Goal: Complete application form: Complete application form

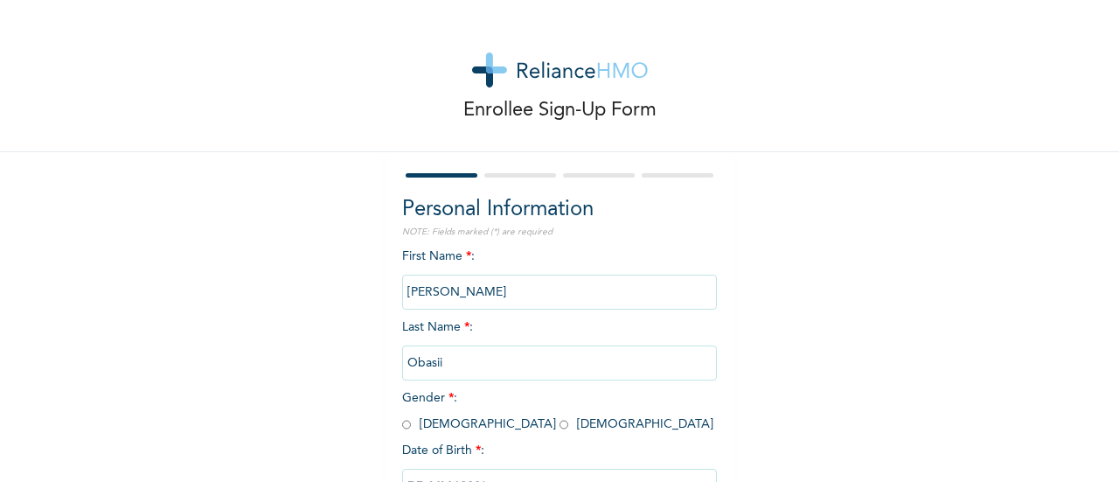
scroll to position [135, 0]
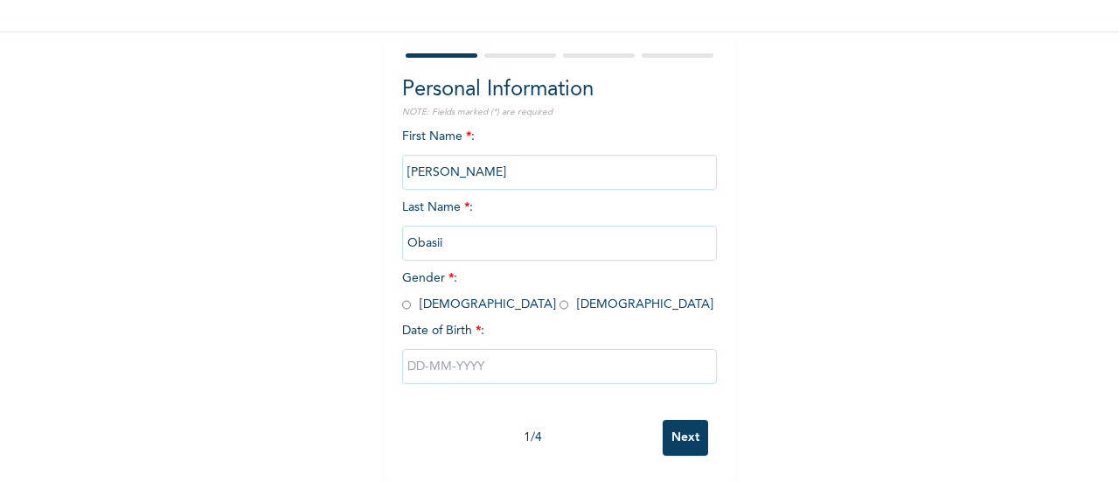
click at [427, 231] on input "Obasii" at bounding box center [559, 243] width 315 height 35
click at [428, 227] on input "Obasii" at bounding box center [559, 243] width 315 height 35
click at [443, 232] on input "Obasii" at bounding box center [559, 243] width 315 height 35
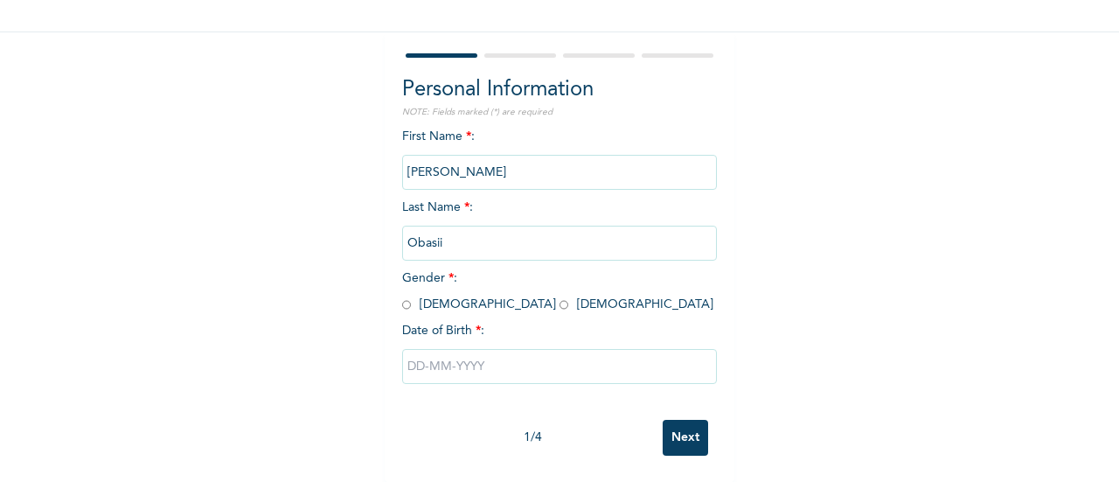
click at [443, 232] on input "Obasii" at bounding box center [559, 243] width 315 height 35
drag, startPoint x: 443, startPoint y: 232, endPoint x: 421, endPoint y: 228, distance: 23.0
click at [421, 228] on input "Obasii" at bounding box center [559, 243] width 315 height 35
